Goal: Task Accomplishment & Management: Use online tool/utility

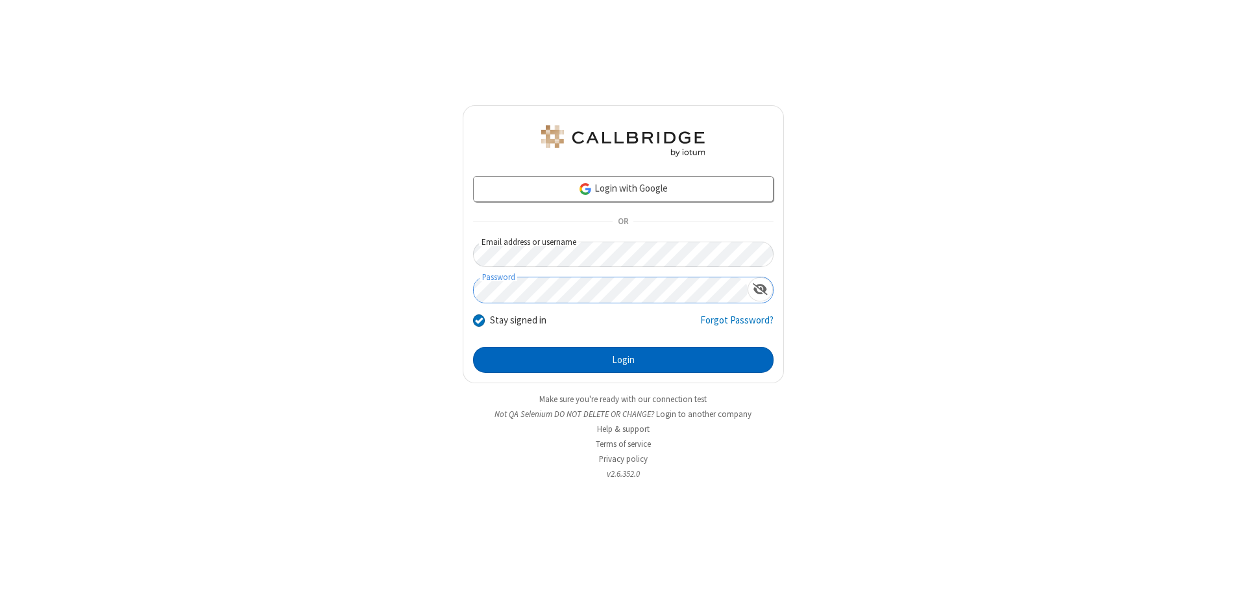
click at [623, 360] on button "Login" at bounding box center [623, 360] width 301 height 26
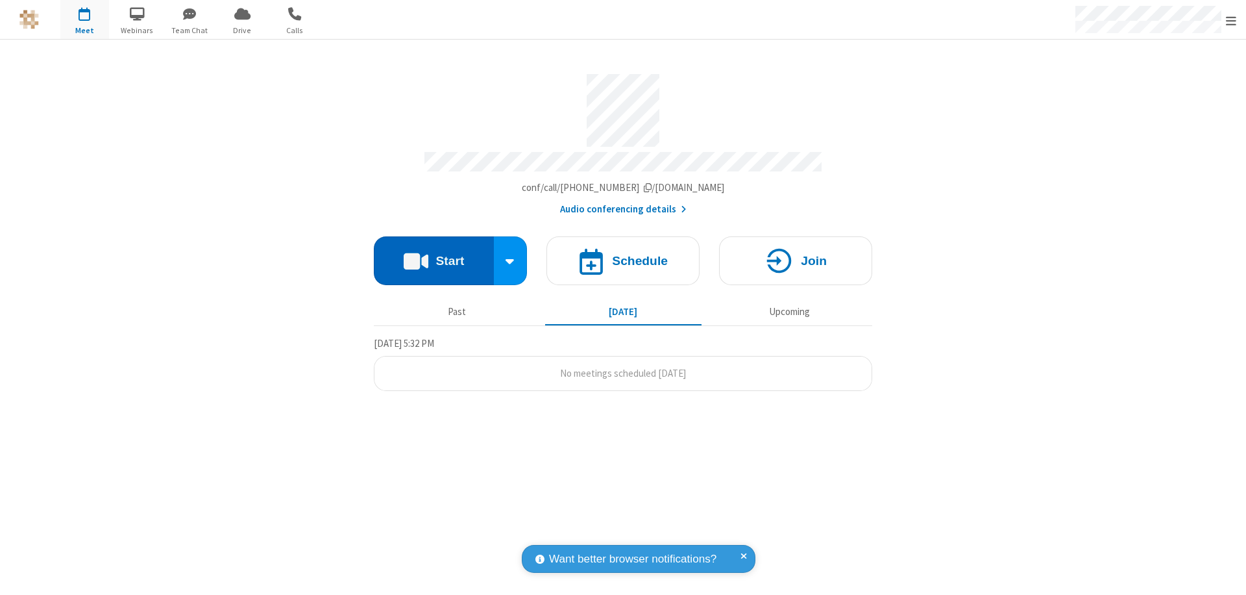
click at [434, 254] on button "Start" at bounding box center [434, 260] width 120 height 49
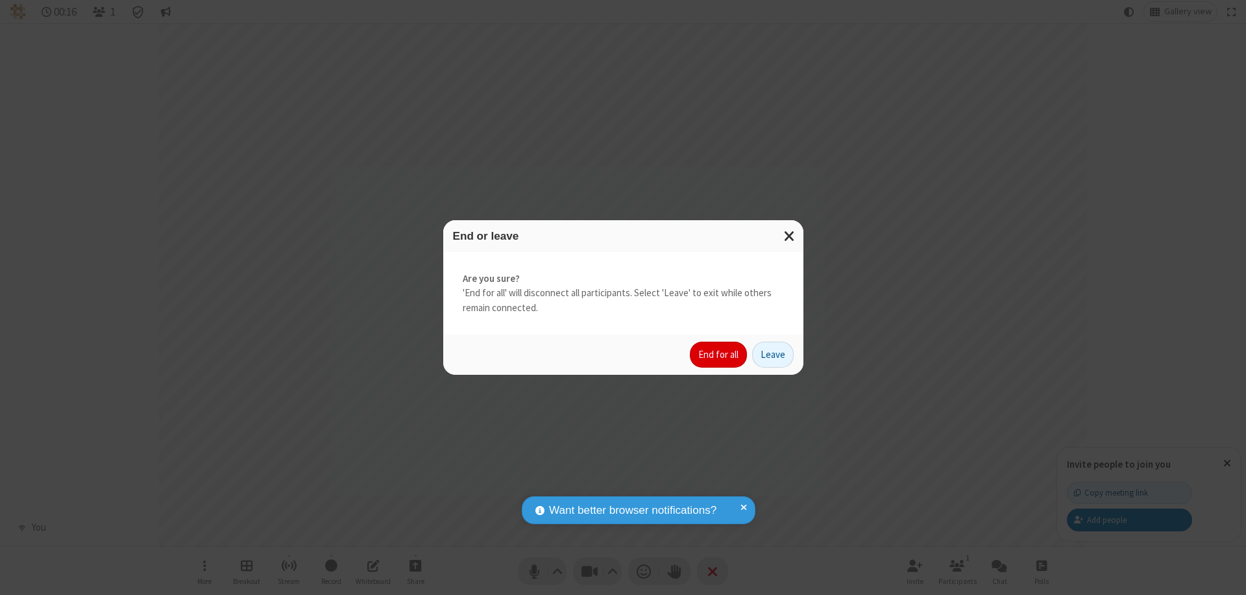
click at [719, 354] on button "End for all" at bounding box center [718, 354] width 57 height 26
